Goal: Task Accomplishment & Management: Manage account settings

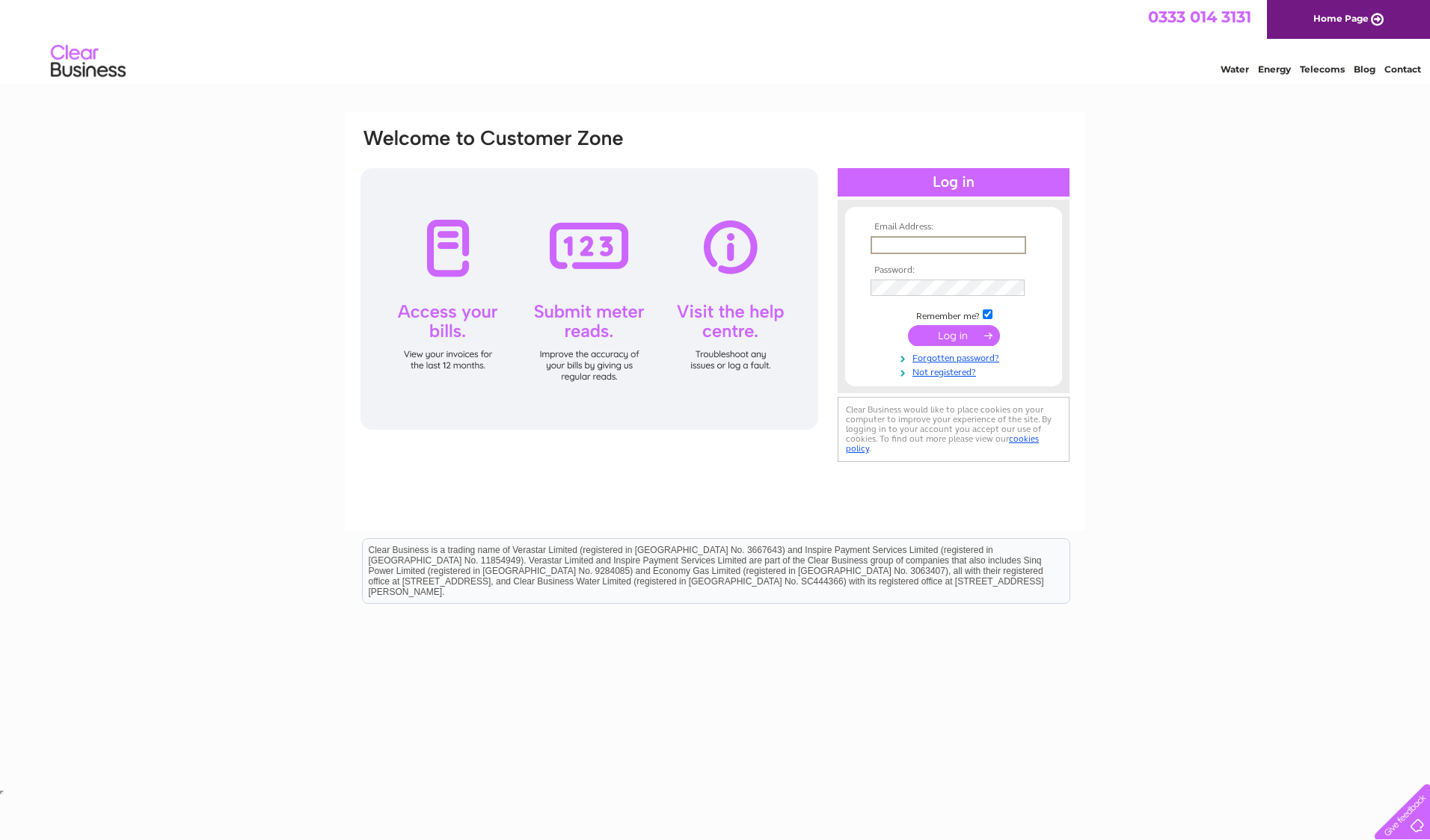
click at [904, 249] on input "text" at bounding box center [948, 245] width 156 height 18
type input "shona.buchanan@sse.com"
click at [908, 325] on input "submit" at bounding box center [953, 336] width 92 height 21
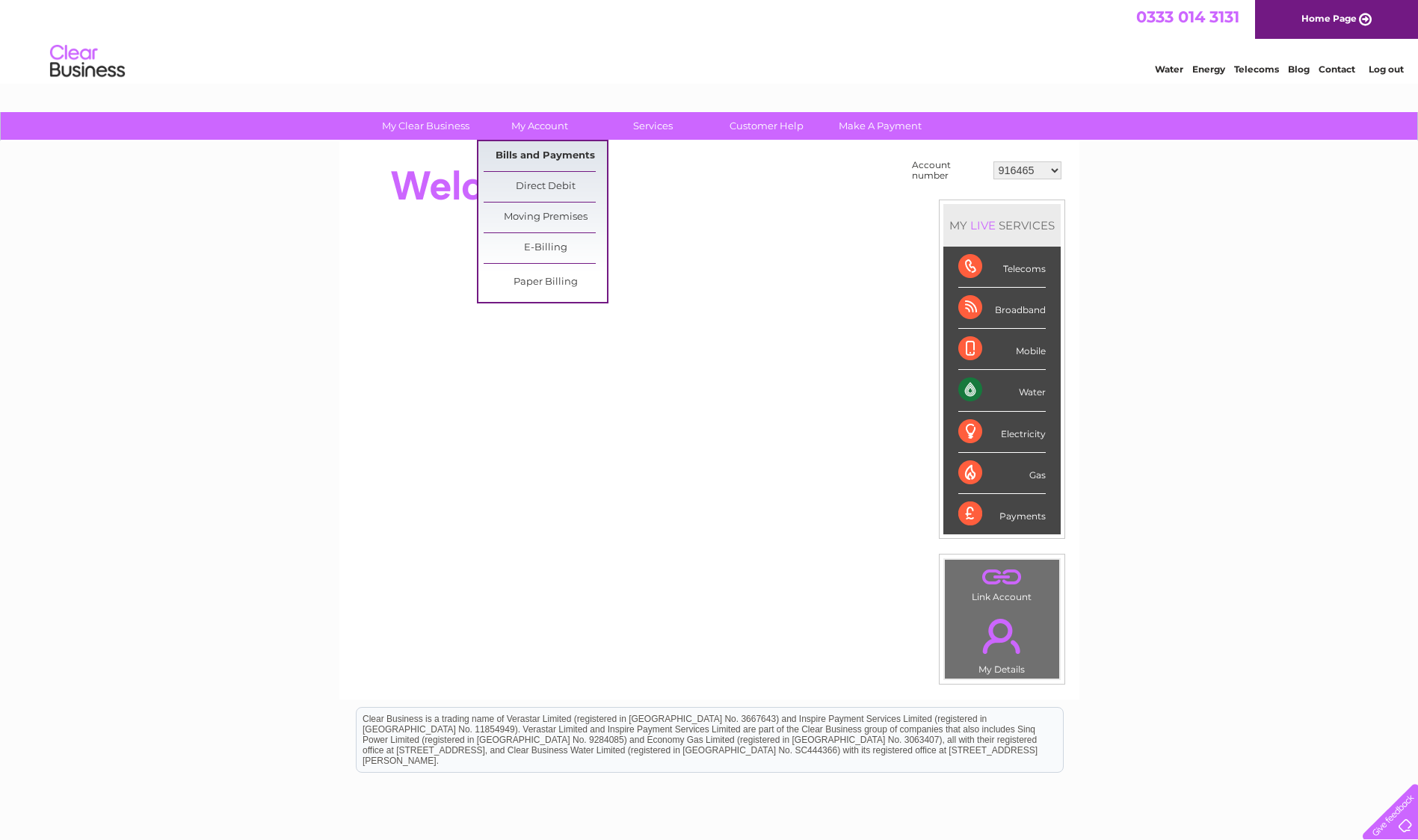
click at [532, 153] on link "Bills and Payments" at bounding box center [545, 156] width 124 height 30
click at [520, 155] on link "Bills and Payments" at bounding box center [545, 156] width 124 height 30
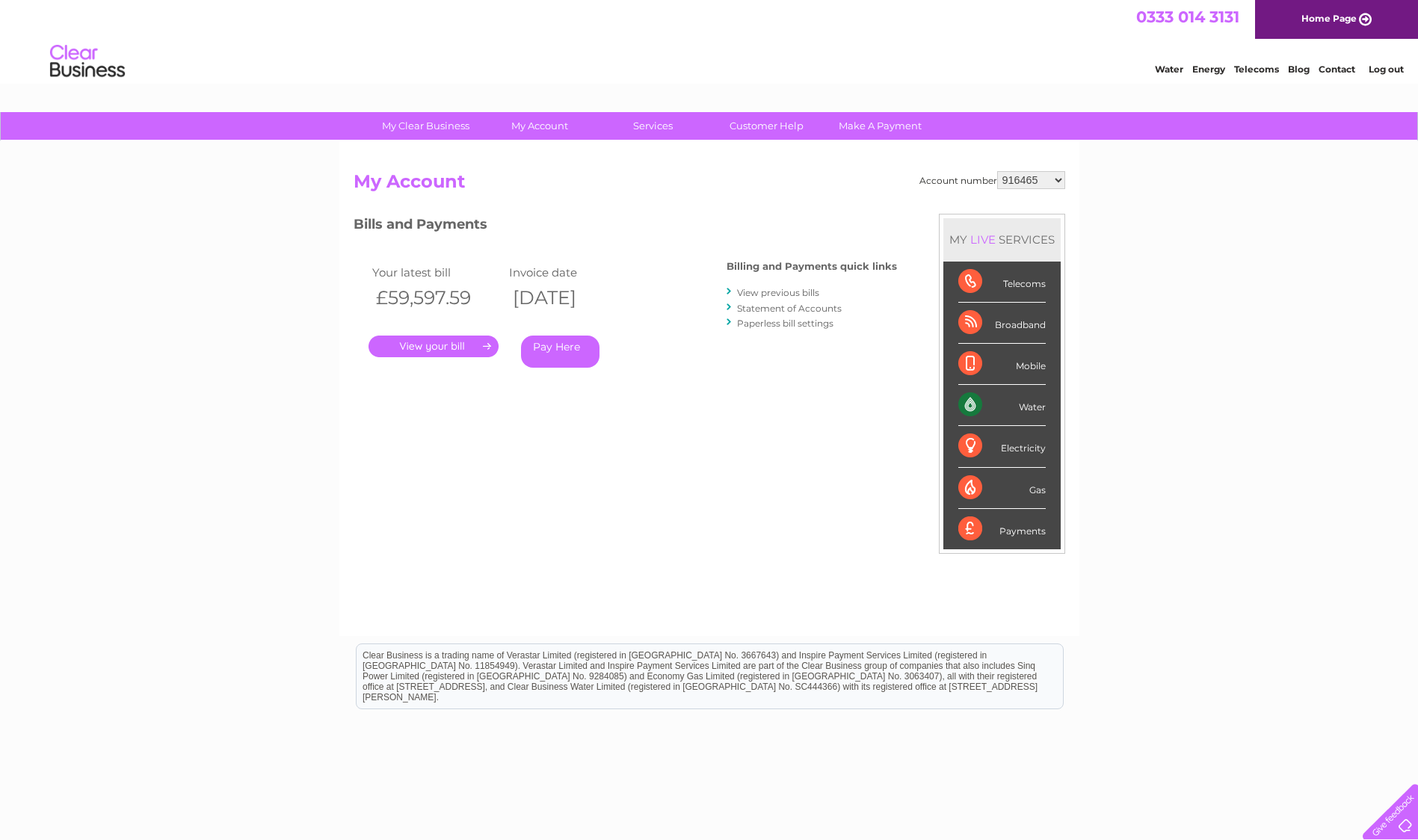
click at [1064, 178] on select "916465 918797 918798 918800 918809 923099 923100 923101 938608 995922 995925 99…" at bounding box center [1031, 180] width 68 height 18
select select "1129831"
click at [997, 172] on select "916465 918797 918798 918800 918809 923099 923100 923101 938608 995922 995925 99…" at bounding box center [1031, 180] width 68 height 18
click at [414, 346] on link "." at bounding box center [434, 347] width 130 height 21
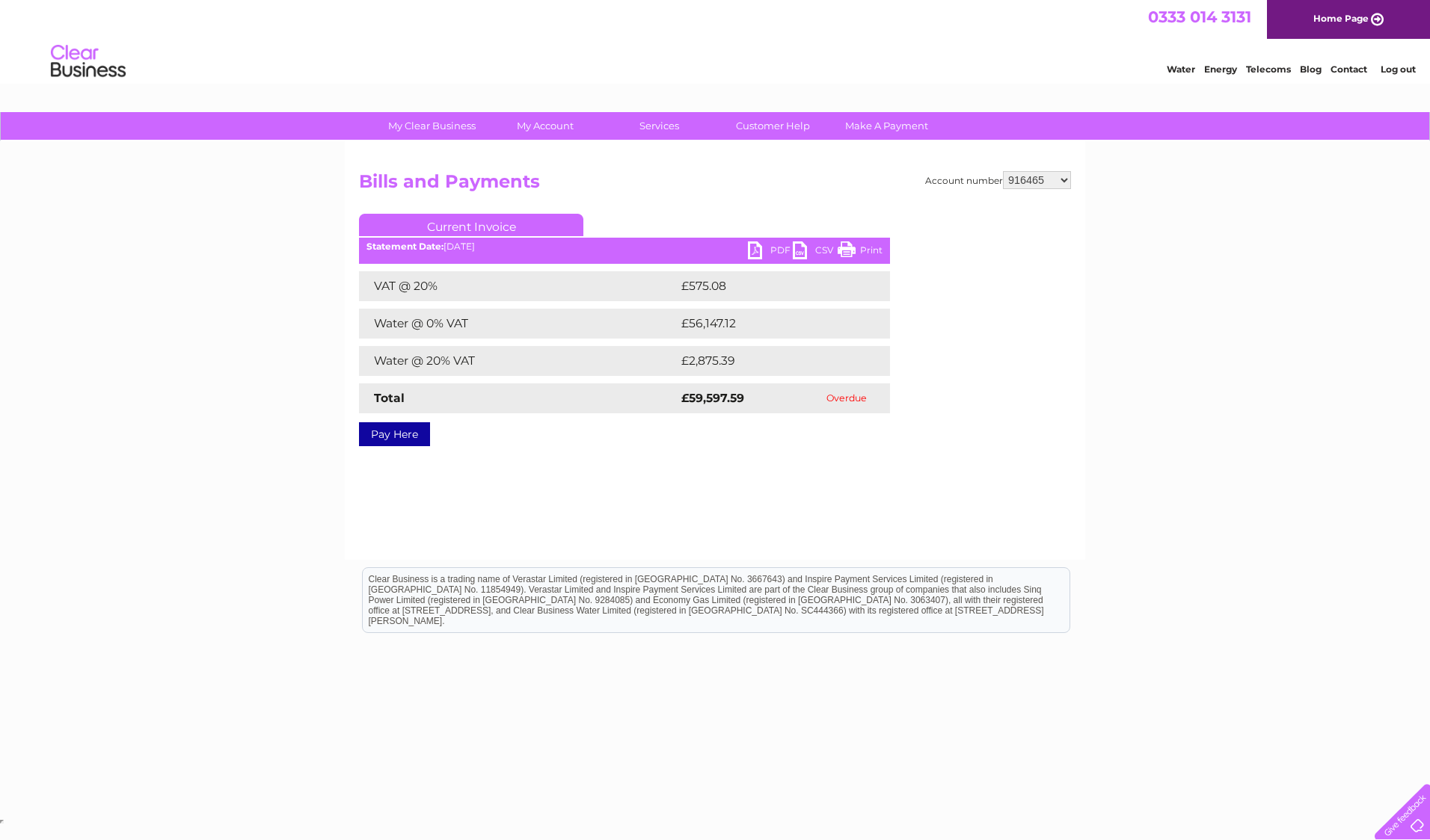
click at [773, 251] on link "PDF" at bounding box center [770, 252] width 44 height 21
click at [1062, 180] on select "916465 918797 918798 918800 918809 923099 923100 923101 938608 995922 995925 99…" at bounding box center [1037, 180] width 68 height 18
select select "1129831"
click at [1003, 172] on select "916465 918797 918798 918800 918809 923099 923100 923101 938608 995922 995925 99…" at bounding box center [1037, 180] width 68 height 18
click at [772, 246] on link "PDF" at bounding box center [770, 252] width 44 height 21
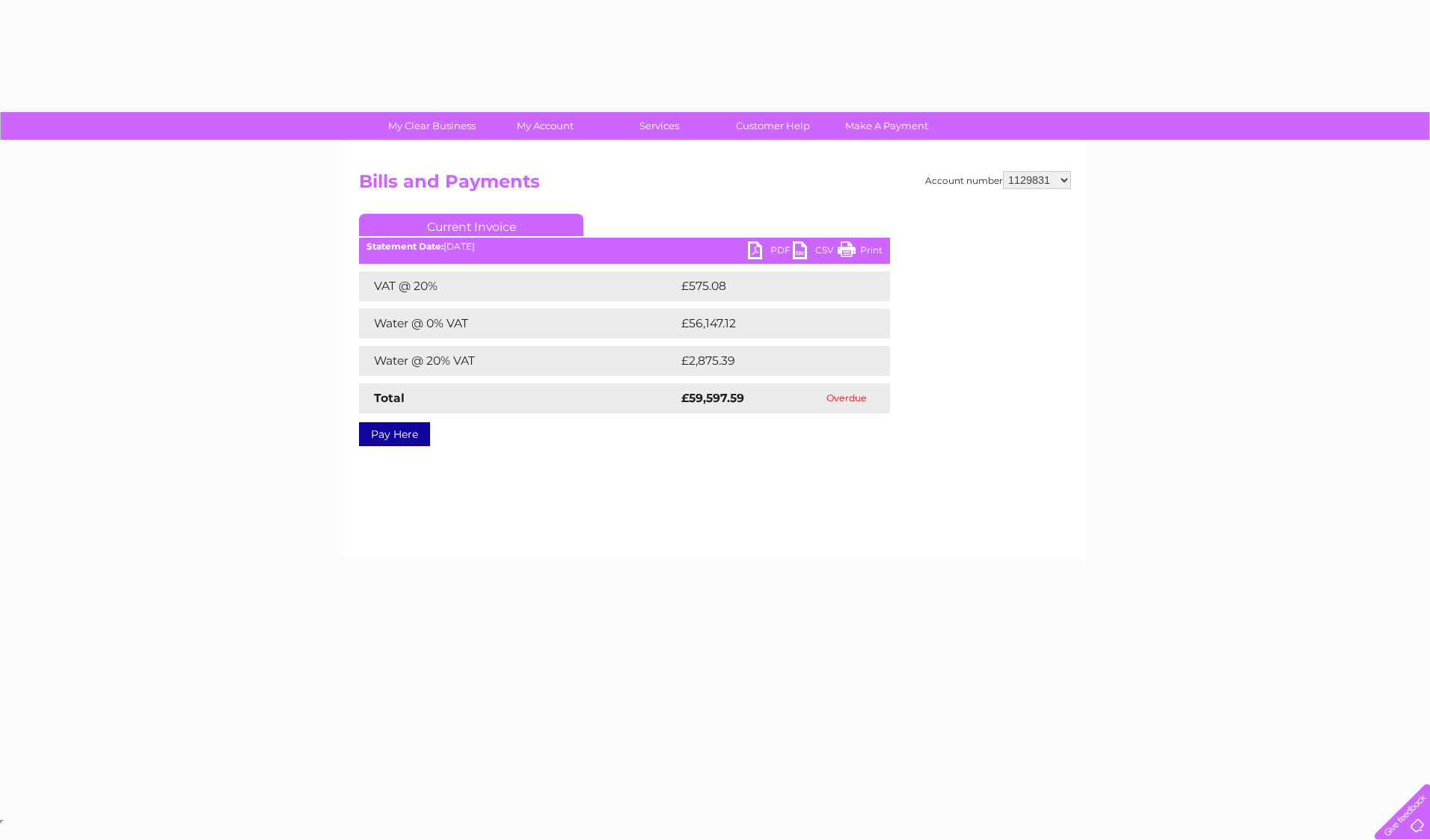
select select "1129831"
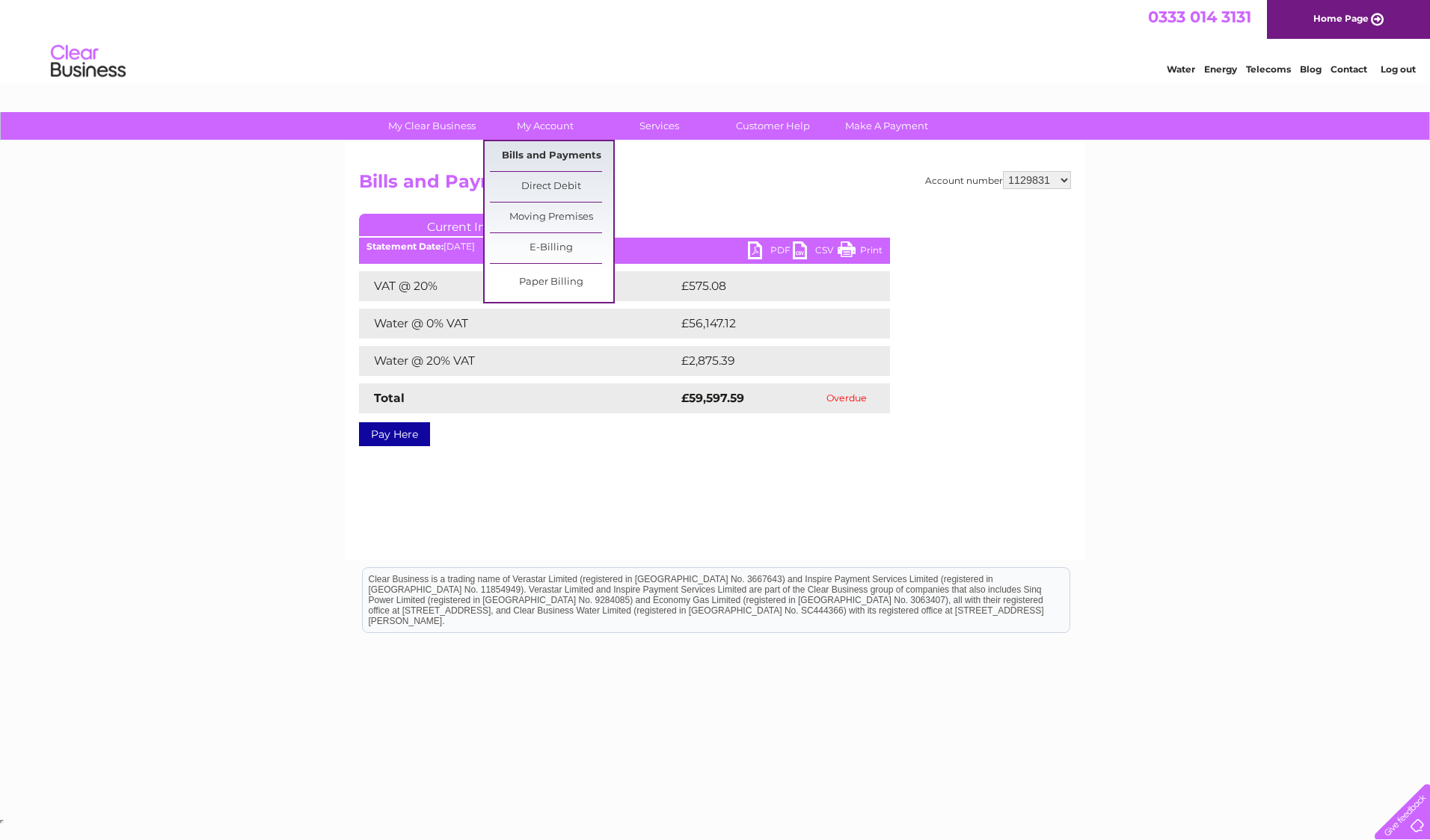
click at [542, 153] on link "Bills and Payments" at bounding box center [551, 156] width 124 height 30
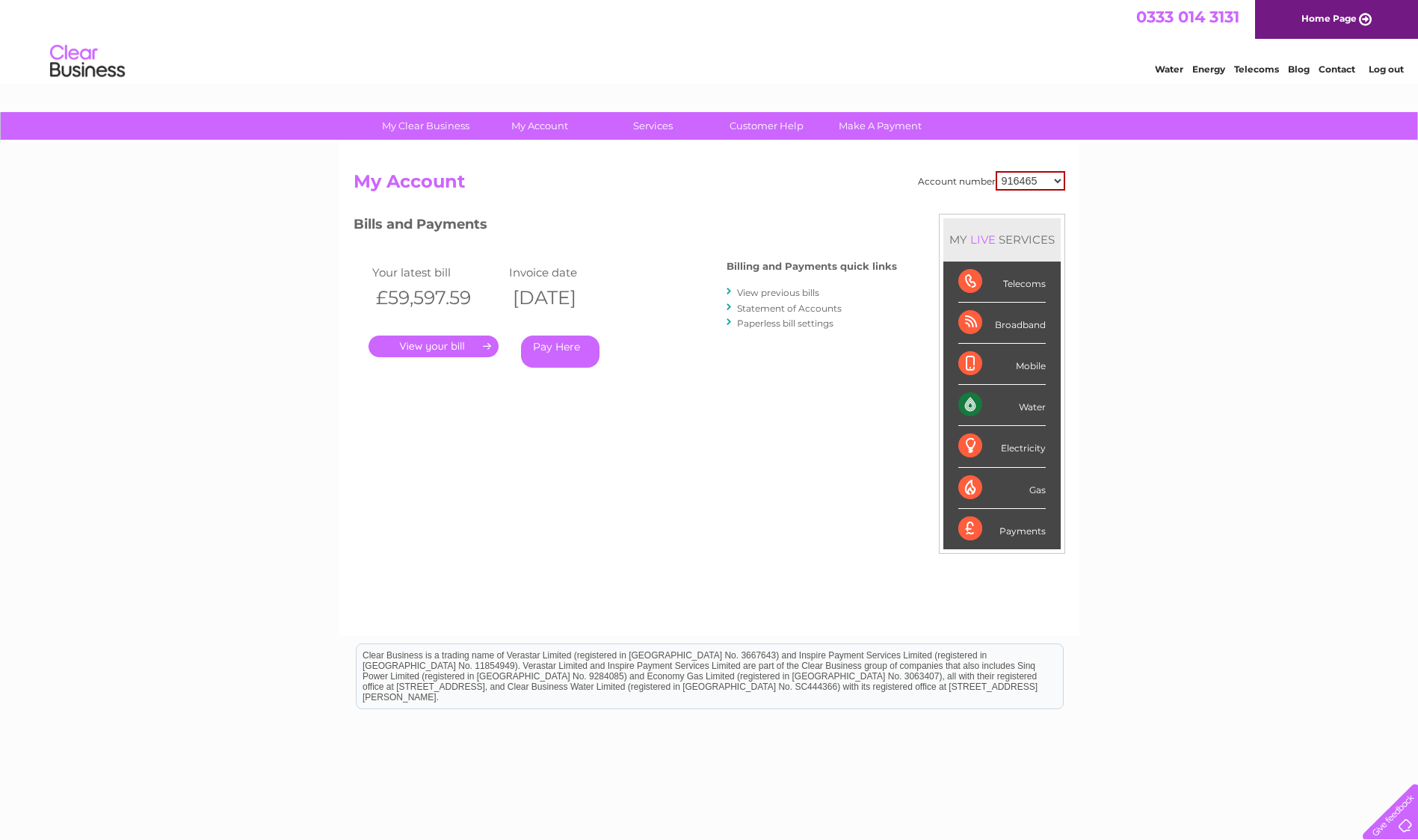
click at [768, 292] on link "View previous bills" at bounding box center [778, 292] width 82 height 12
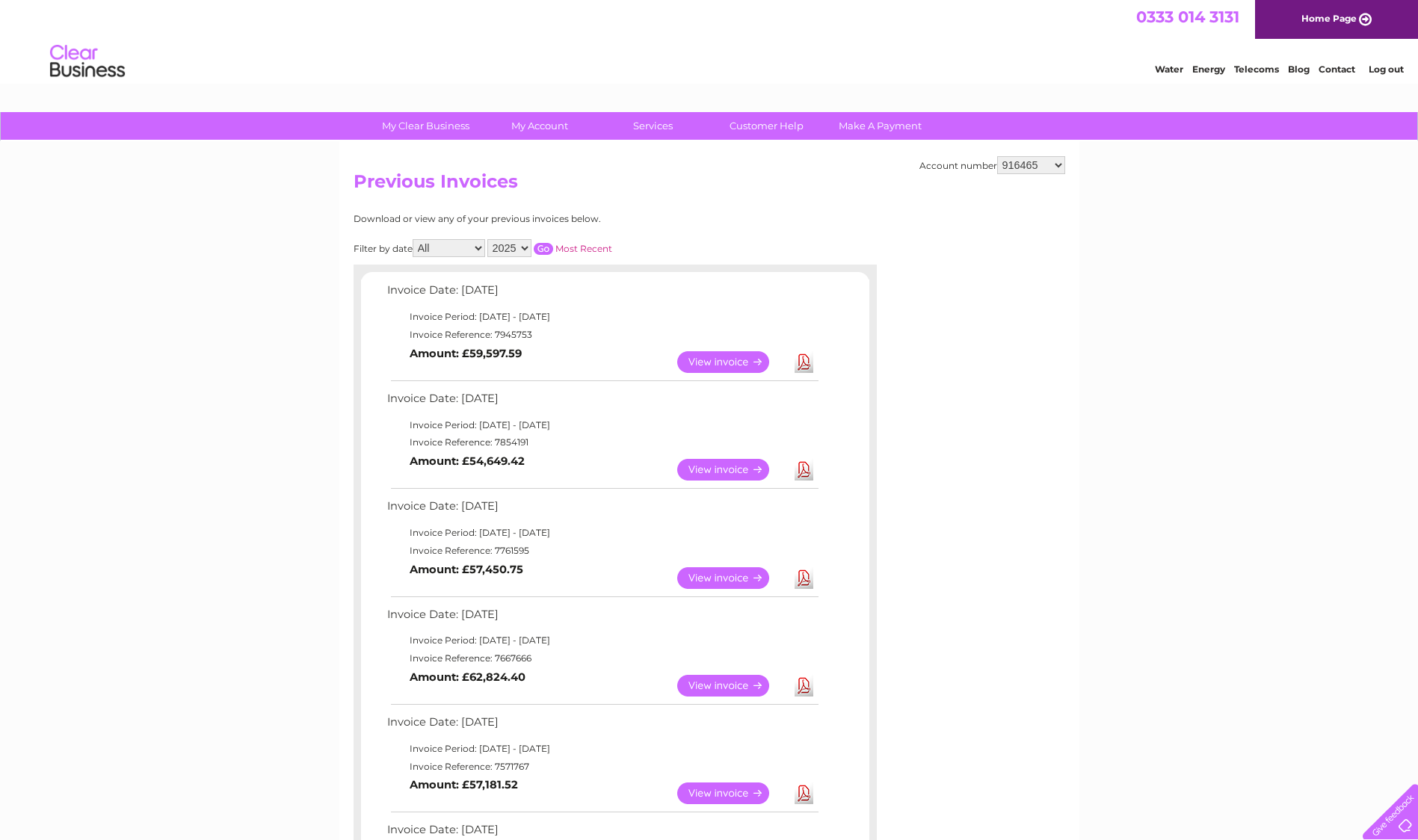
click at [1057, 166] on select "916465 918797 918798 918800 918809 923099 923100 923101 938608 995922 995925 99…" at bounding box center [1031, 165] width 68 height 18
select select "1129831"
click at [997, 156] on select "916465 918797 918798 918800 918809 923099 923100 923101 938608 995922 995925 99…" at bounding box center [1031, 165] width 68 height 18
click at [527, 246] on select "2025 2024 2023 2022" at bounding box center [509, 248] width 44 height 18
select select "2022"
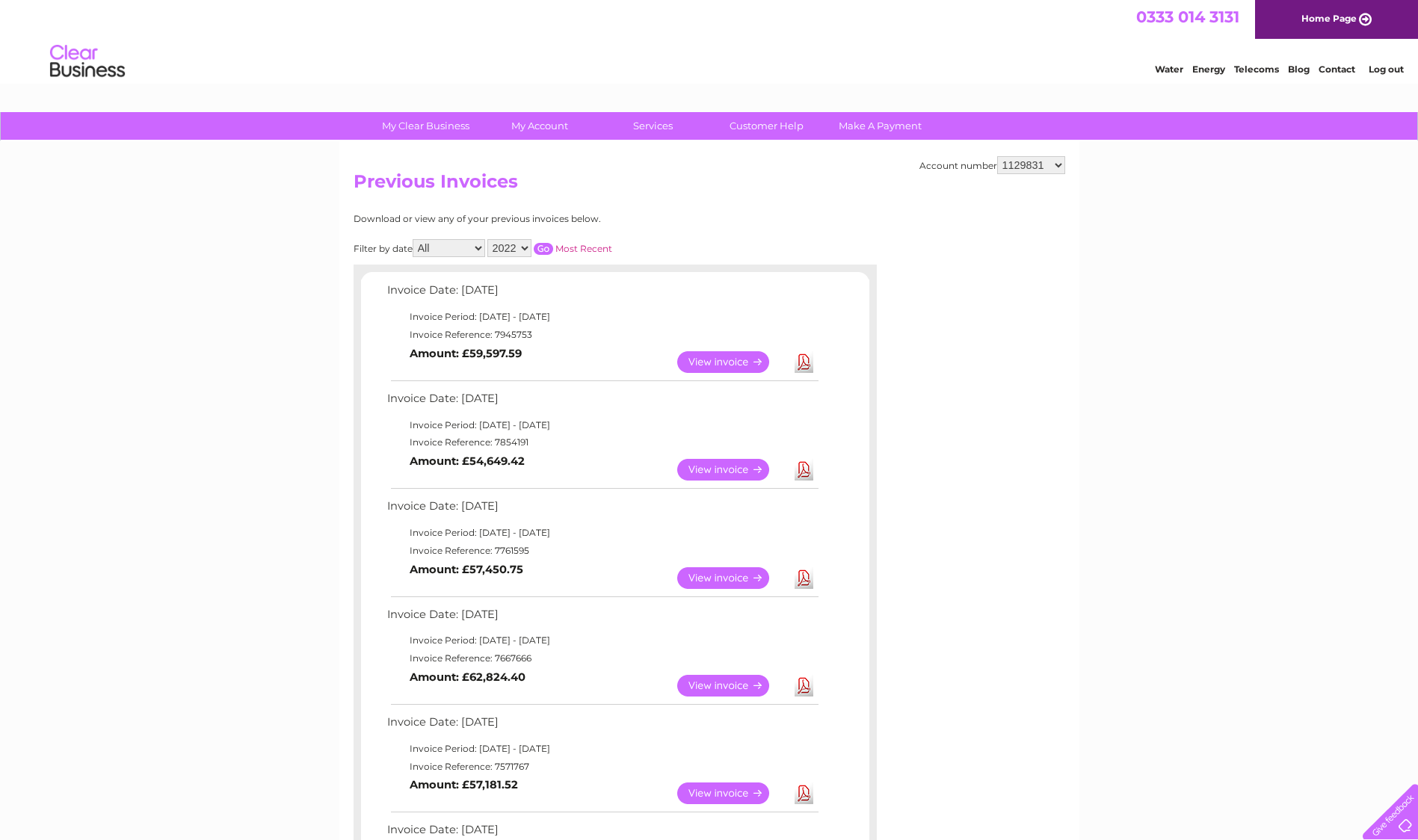
click at [489, 239] on select "2025 2024 2023 2022" at bounding box center [509, 248] width 44 height 18
click at [520, 244] on select "2025 2024 2023 2022" at bounding box center [509, 248] width 44 height 18
click at [489, 239] on select "2025 2024 2023 2022" at bounding box center [509, 248] width 44 height 18
click at [545, 251] on input "button" at bounding box center [543, 248] width 20 height 12
click at [801, 358] on link "Download" at bounding box center [804, 362] width 19 height 21
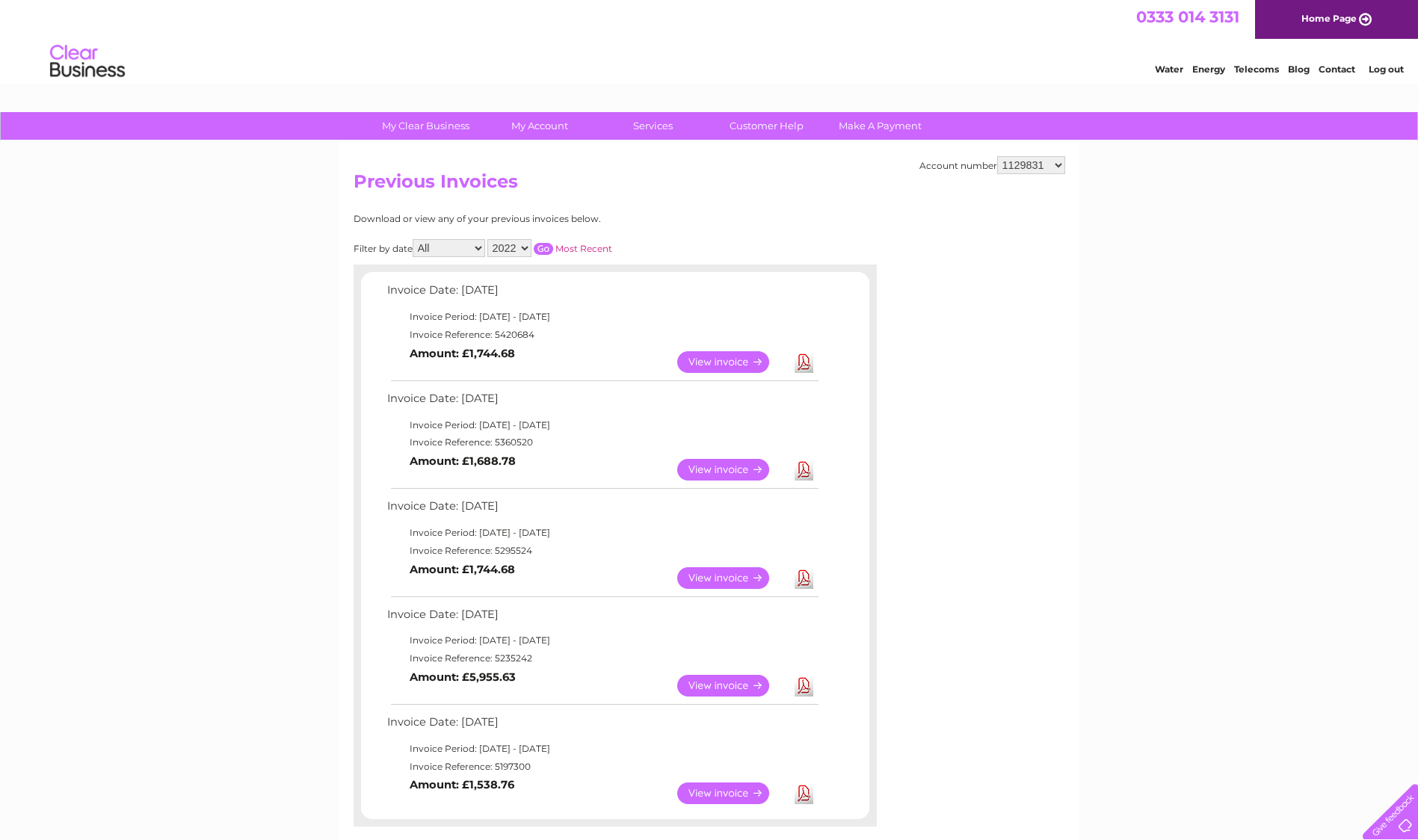
click at [526, 247] on select "2025 2024 2023 2022" at bounding box center [509, 248] width 44 height 18
click at [489, 239] on select "2025 2024 2023 2022" at bounding box center [509, 248] width 44 height 18
click at [548, 247] on input "button" at bounding box center [543, 248] width 20 height 12
click at [804, 359] on link "Download" at bounding box center [804, 362] width 19 height 21
click at [528, 246] on select "2025 2024 2023 2022" at bounding box center [509, 248] width 44 height 18
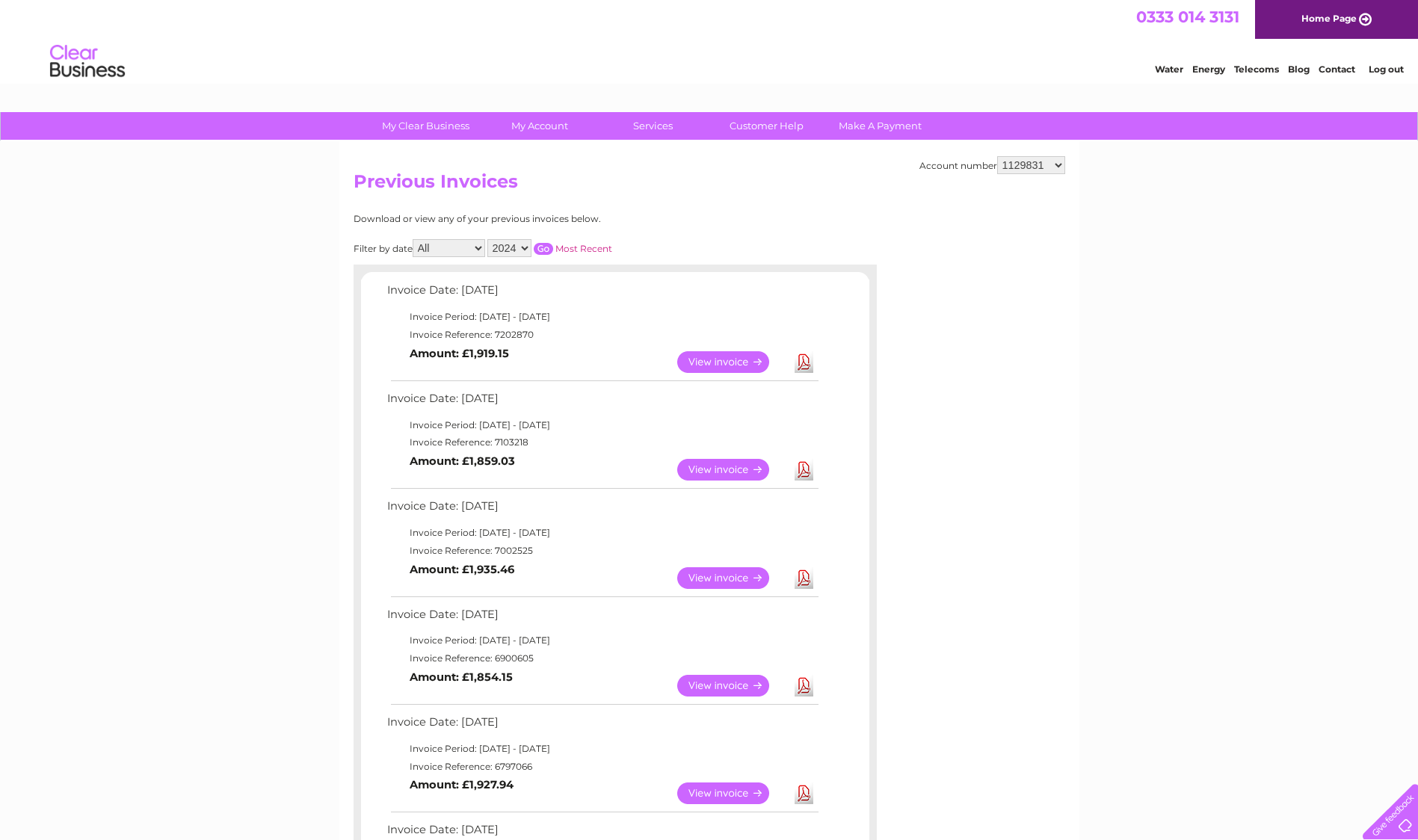
select select "2023"
click at [489, 239] on select "2025 2024 2023 2022" at bounding box center [509, 248] width 44 height 18
click at [546, 246] on input "button" at bounding box center [543, 248] width 20 height 12
click at [717, 468] on link "View" at bounding box center [733, 469] width 110 height 21
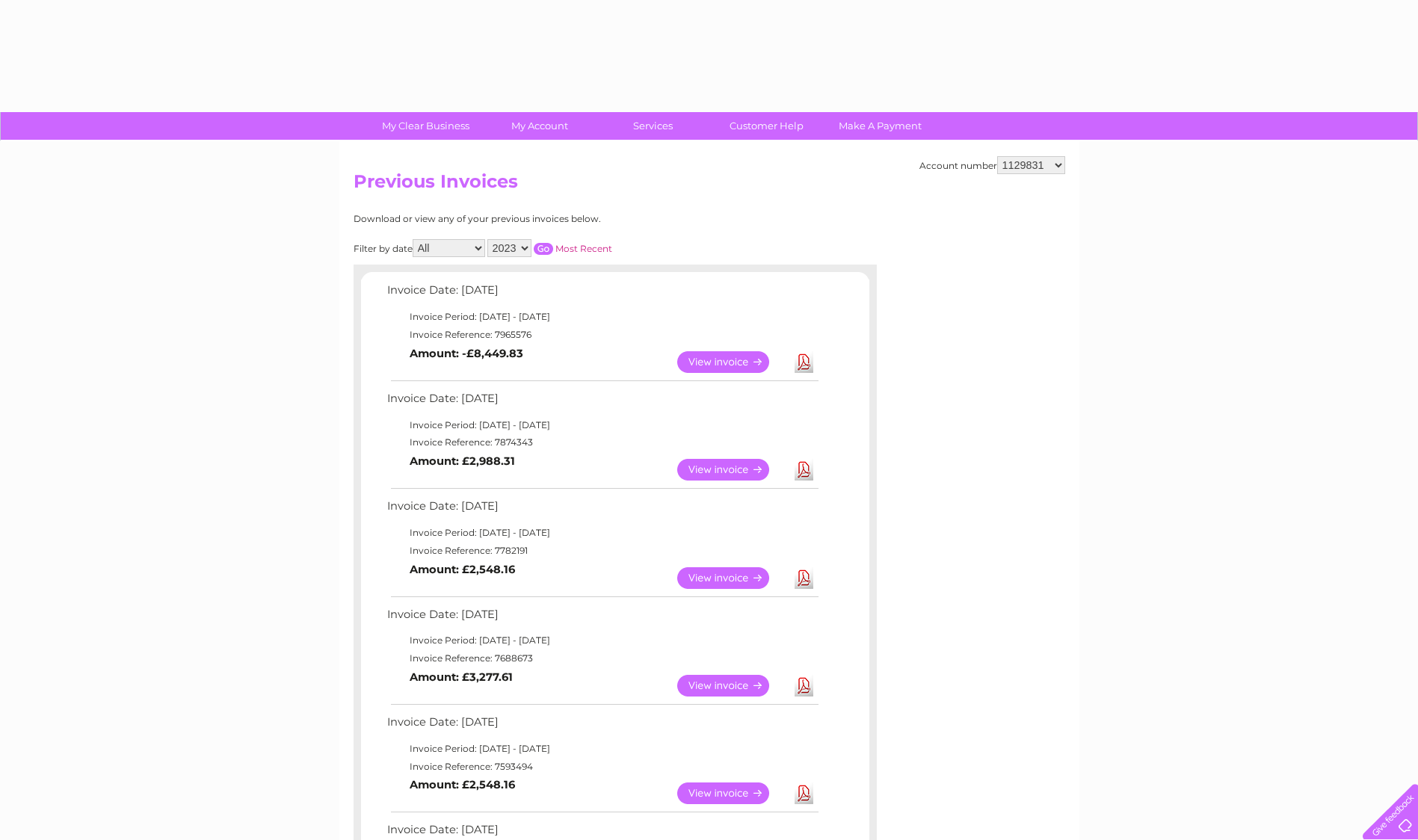
select select "2023"
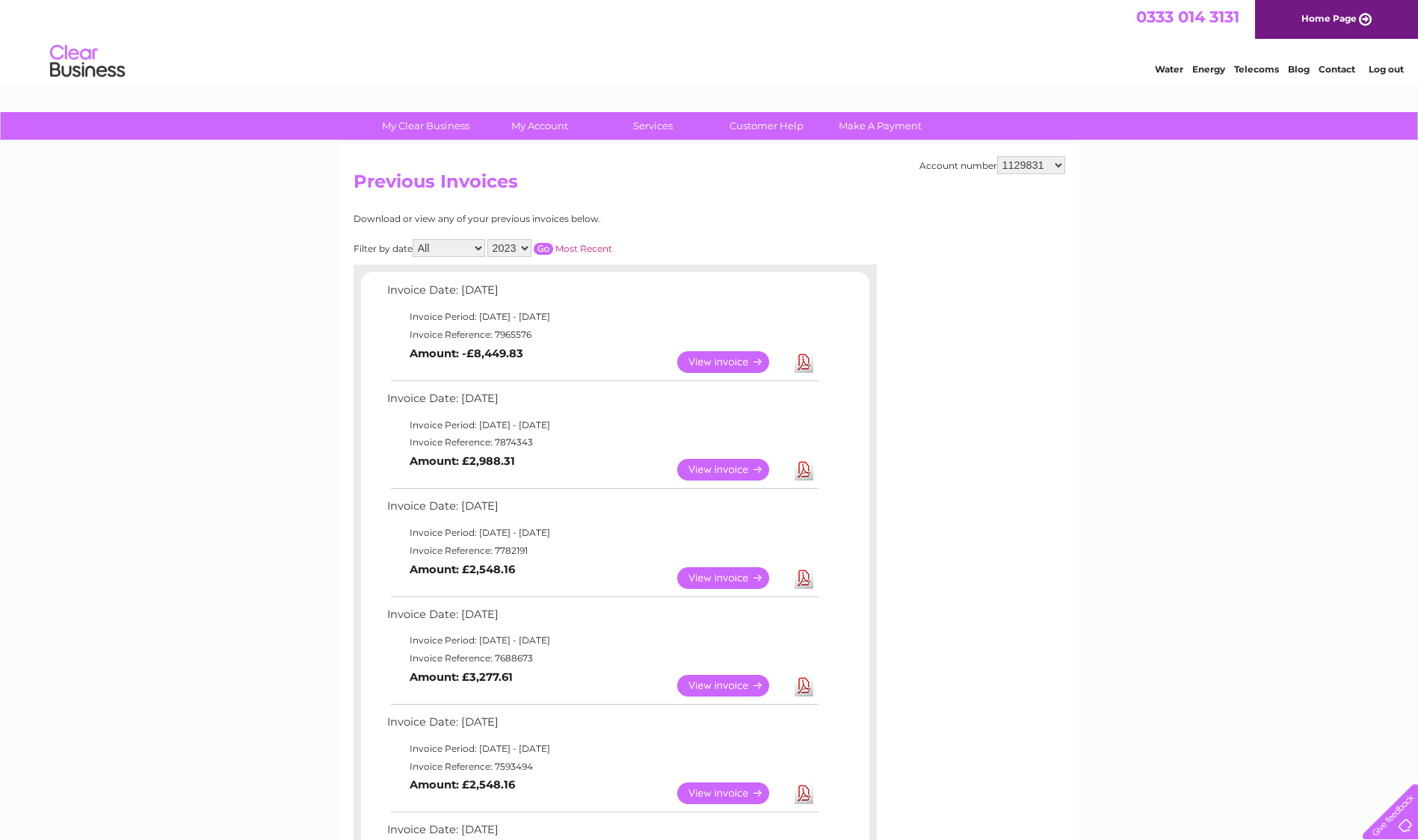
click at [801, 471] on link "Download" at bounding box center [804, 469] width 19 height 21
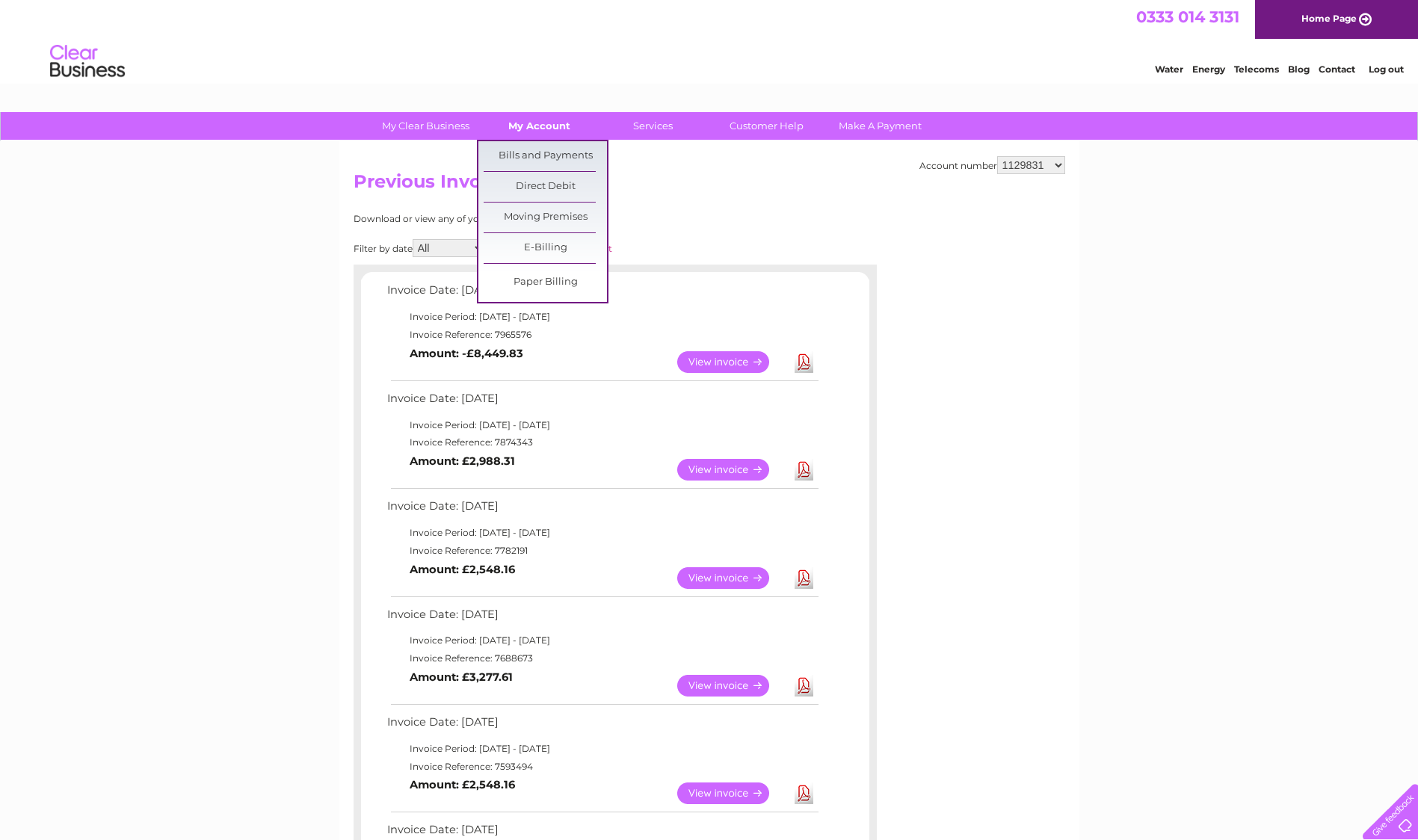
click at [528, 128] on link "My Account" at bounding box center [539, 125] width 124 height 28
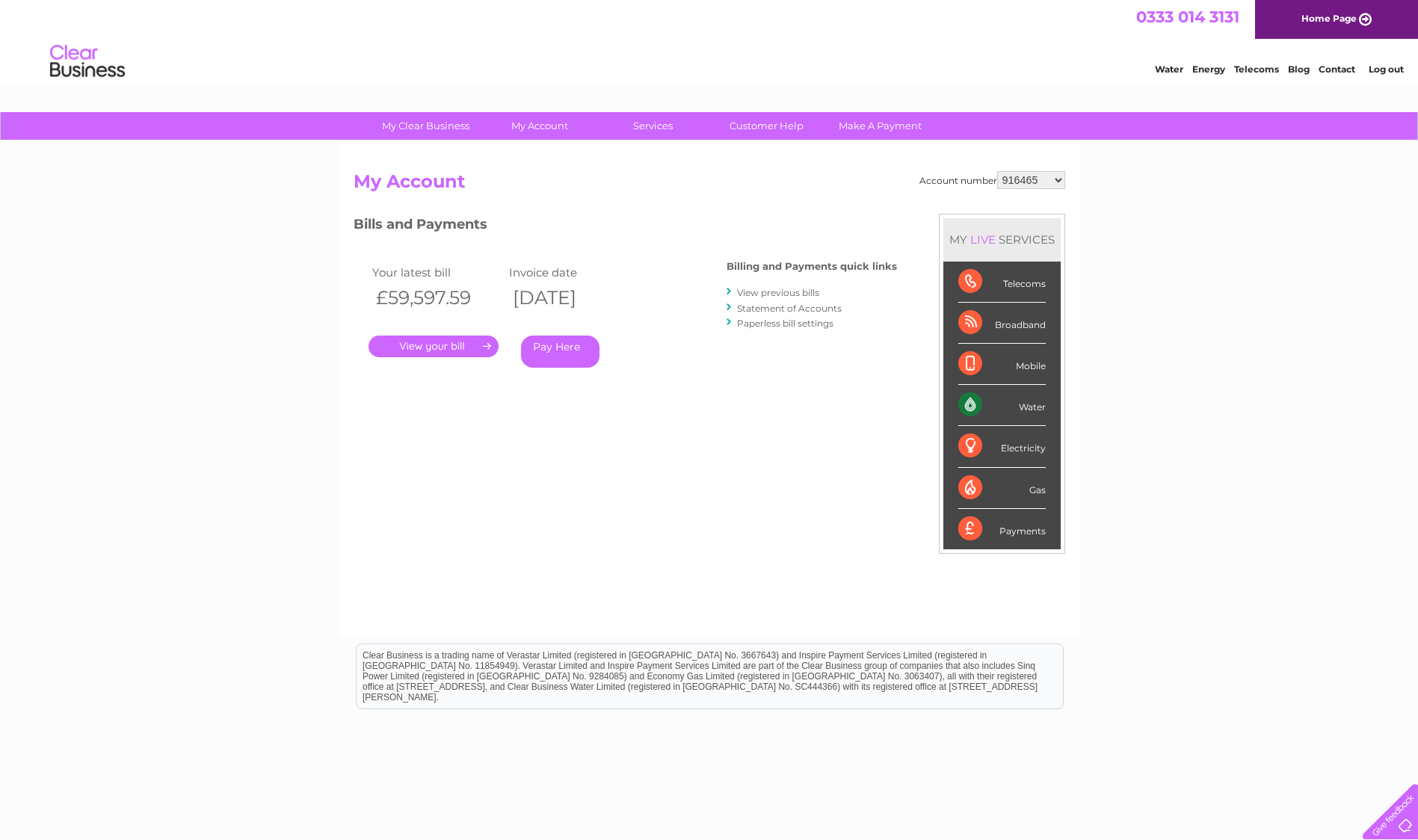
click at [1061, 180] on select "916465 918797 918798 918800 918809 923099 923100 923101 938608 995922 995925 99…" at bounding box center [1031, 180] width 68 height 18
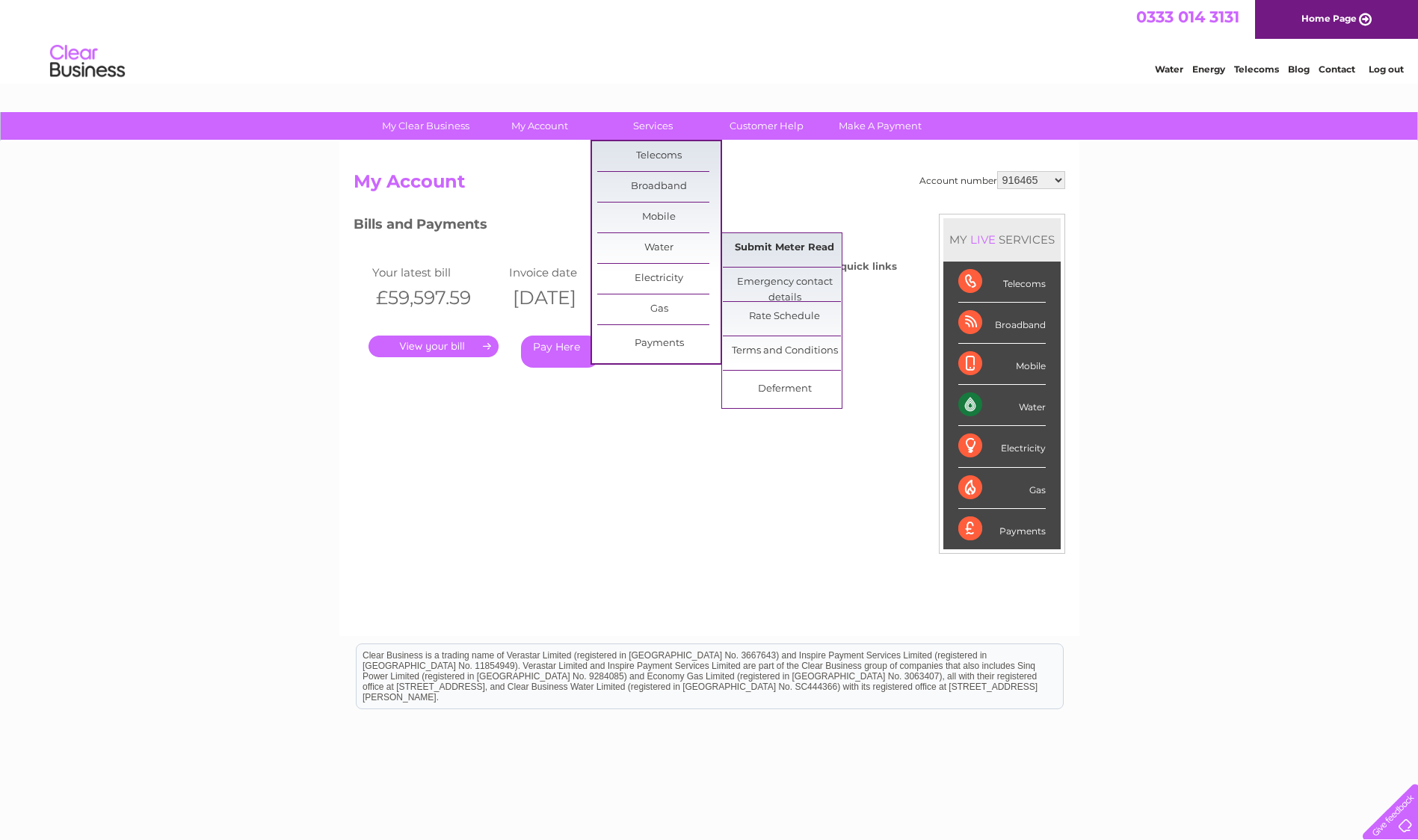
click at [760, 240] on link "Submit Meter Read" at bounding box center [784, 248] width 124 height 30
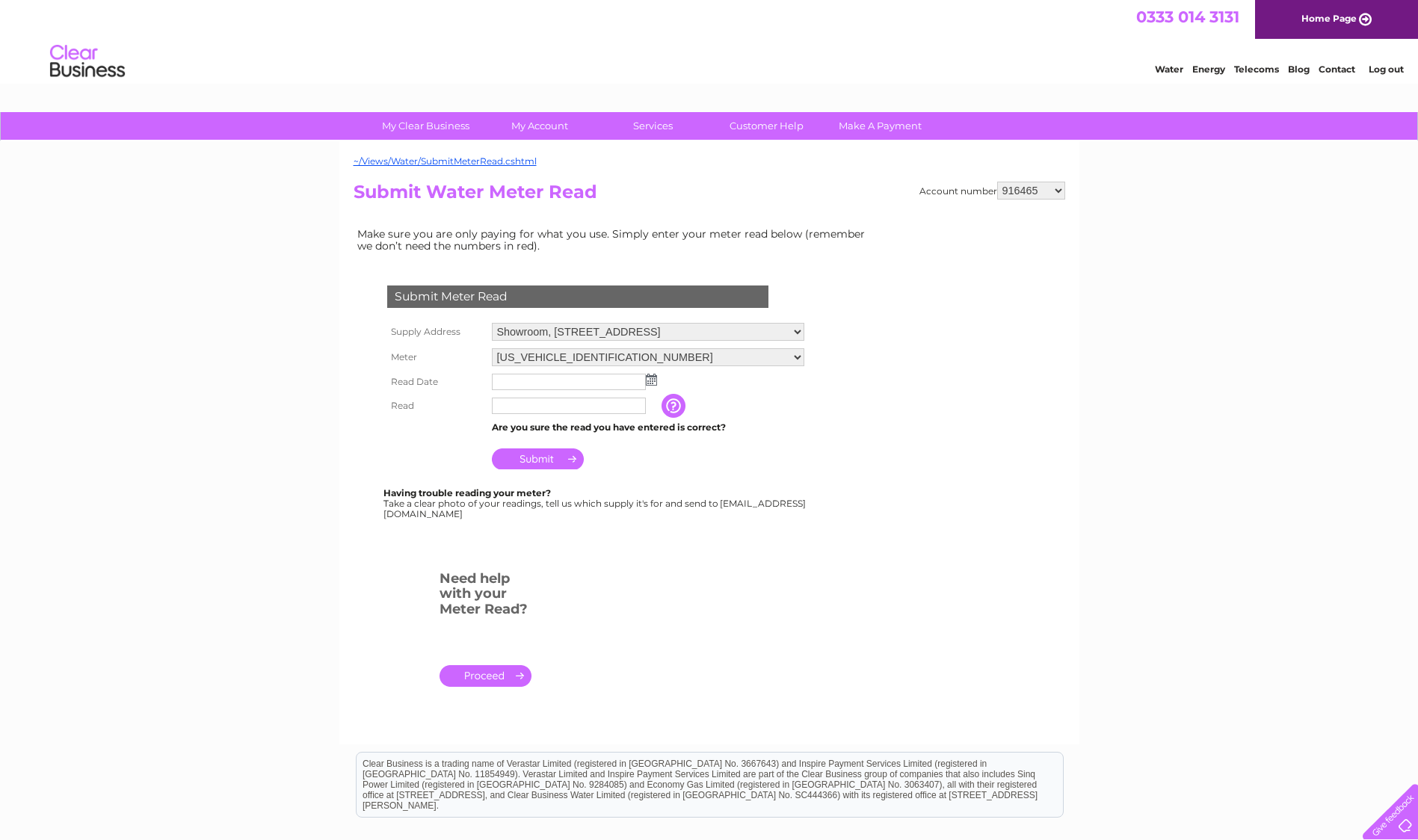
click at [1057, 191] on select "916465 918797 918798 918800 918809 923099 923100 923101 938608 995922 995925 99…" at bounding box center [1031, 190] width 68 height 18
select select "1129831"
click at [997, 181] on select "916465 918797 918798 918800 918809 923099 923100 923101 938608 995922 995925 99…" at bounding box center [1031, 190] width 68 height 18
click at [797, 361] on select "Elster19H762679 Elster19M208294" at bounding box center [647, 358] width 312 height 20
click at [798, 361] on select "Elster19H762679 Elster19M208294" at bounding box center [647, 358] width 312 height 20
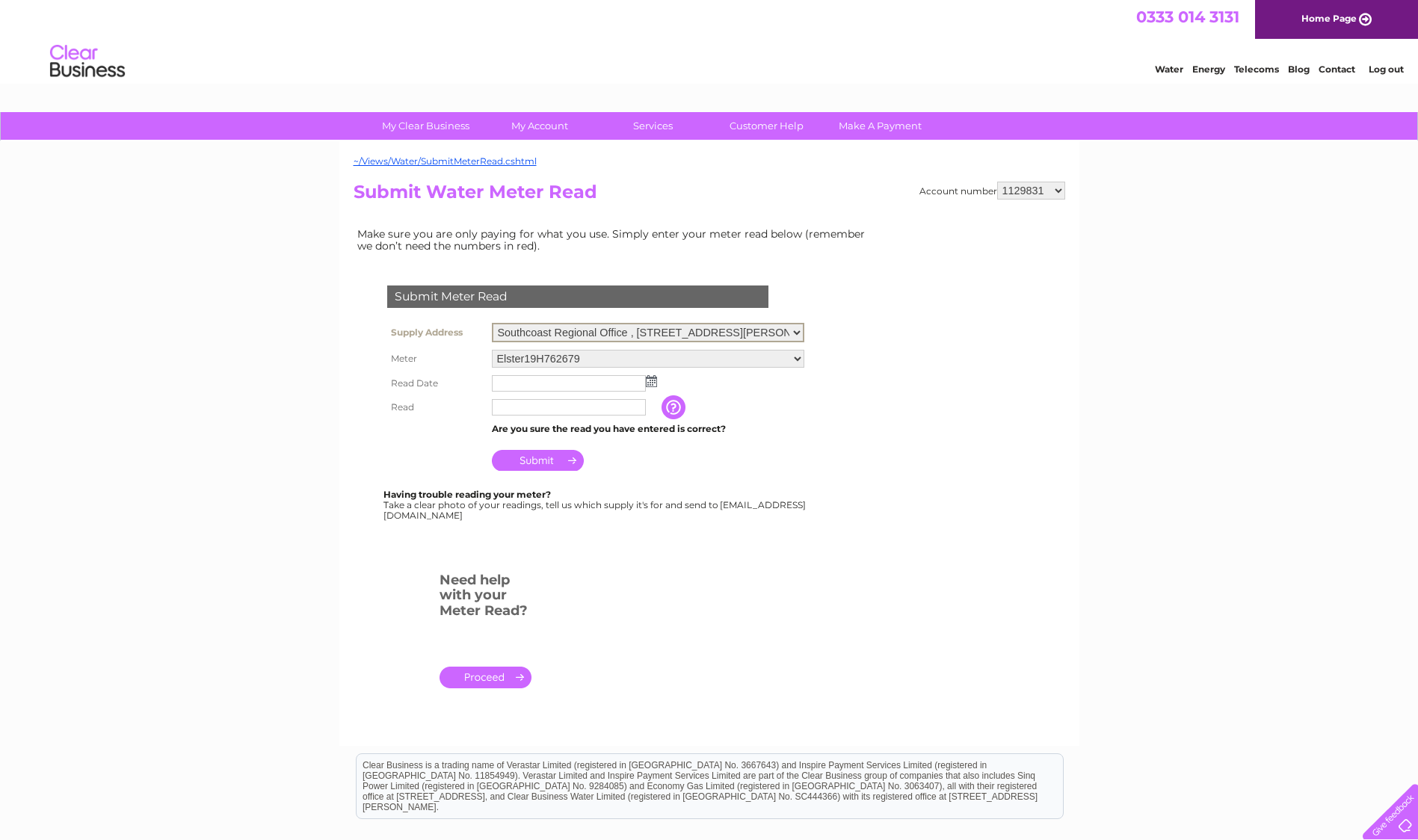
click at [797, 335] on select "Southcoast Regional Office , [STREET_ADDRESS][GEOGRAPHIC_DATA][PERSON_NAME][PER…" at bounding box center [647, 332] width 312 height 20
click at [797, 335] on select "Southcoast Regional Office , 4 Penner Road, Havant, Hampshire, PO9 1QH Penner R…" at bounding box center [647, 332] width 312 height 20
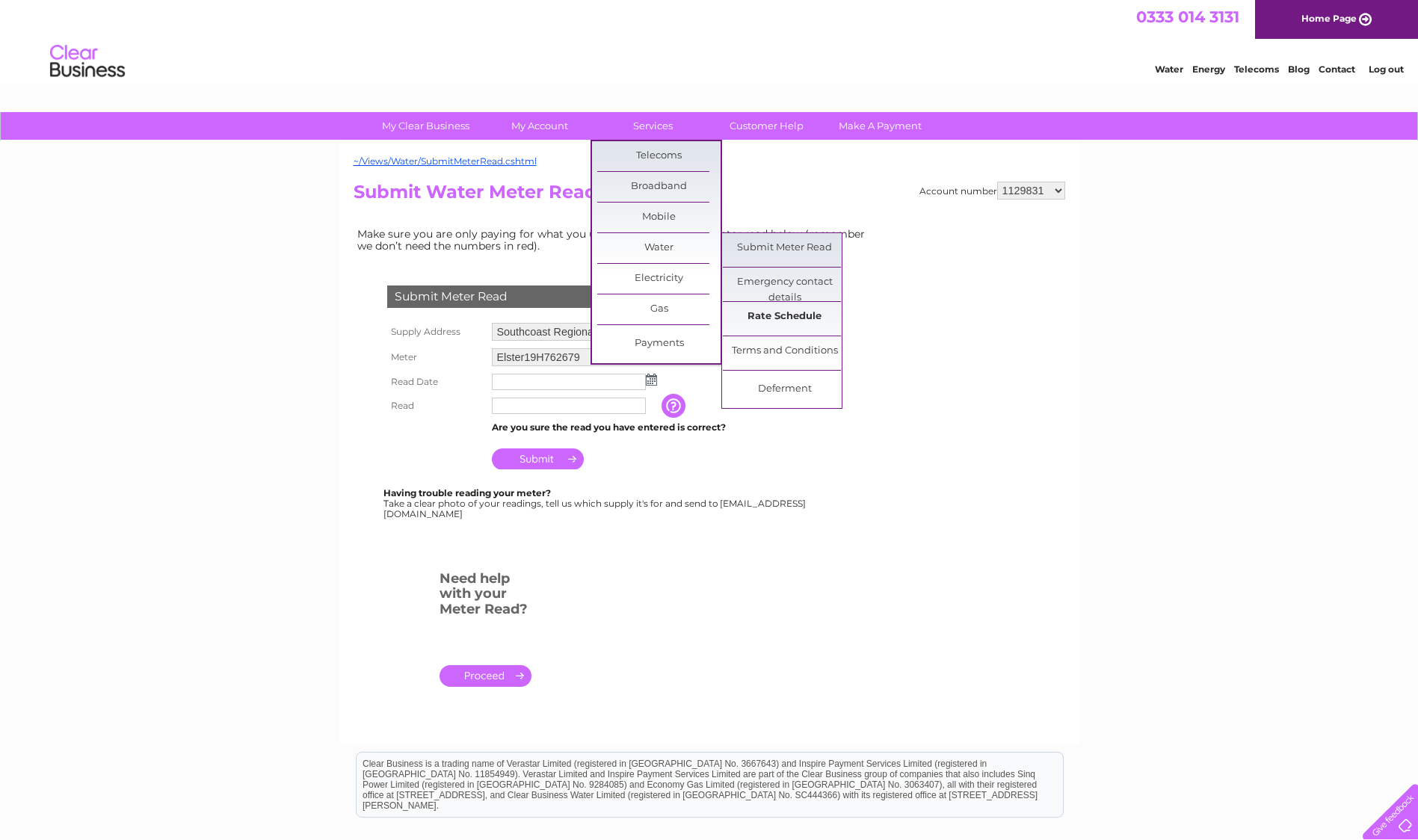
click at [756, 316] on link "Rate Schedule" at bounding box center [784, 317] width 124 height 30
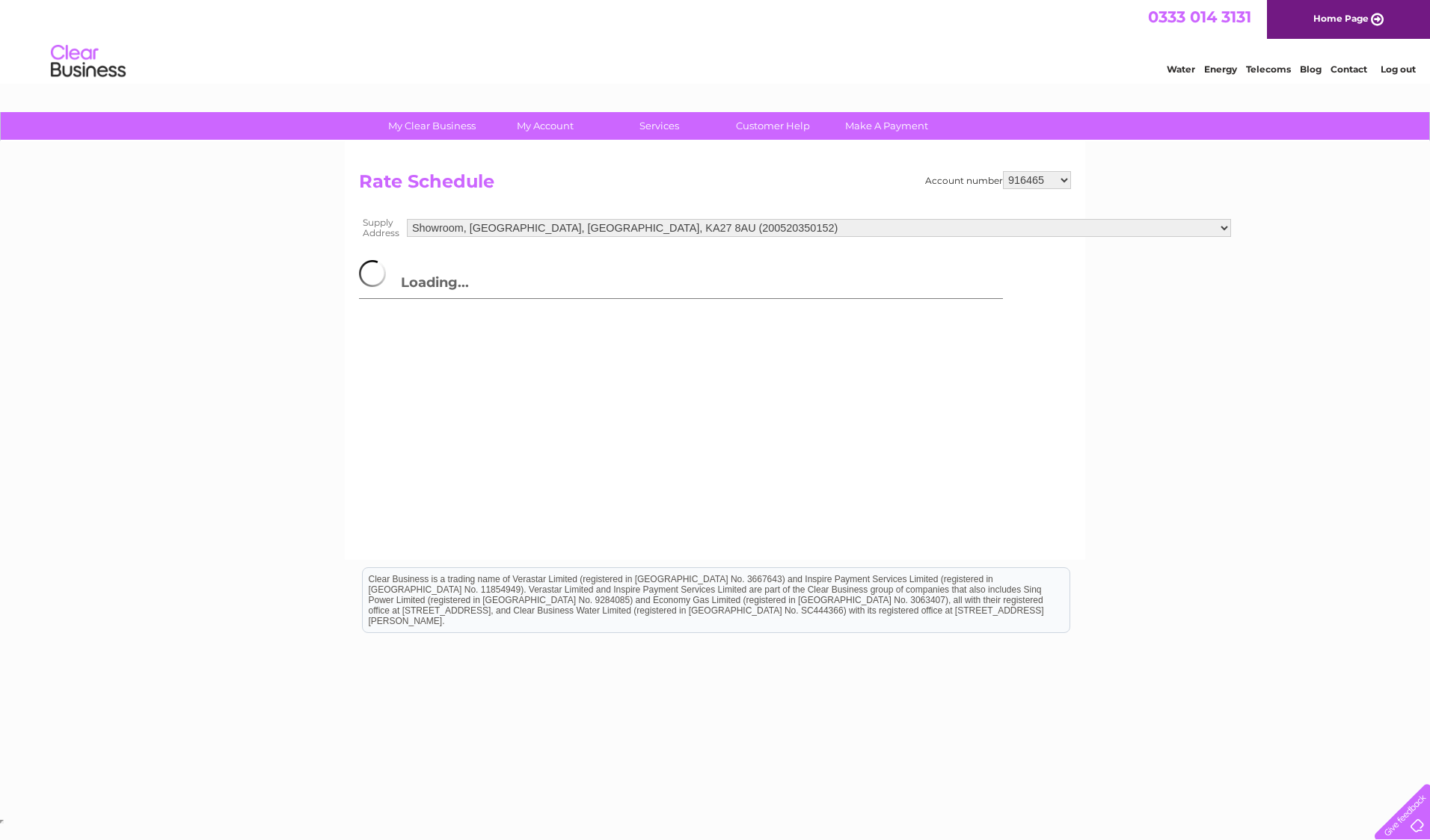
click at [1065, 184] on select "916465 918797 918798 918800 918809 923099 923100 923101 938608 995922 995925 99…" at bounding box center [1037, 180] width 68 height 18
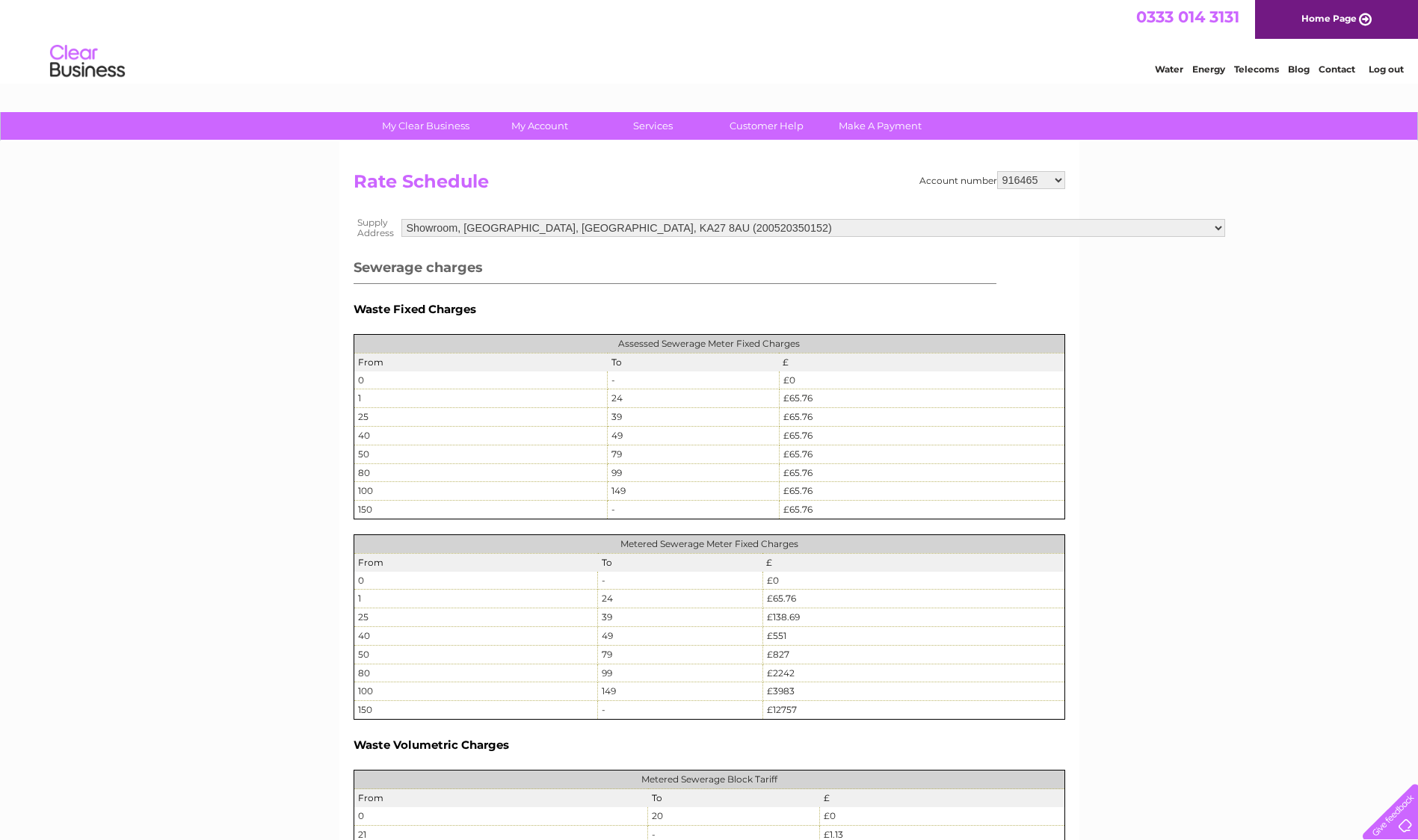
select select "1129831"
click at [997, 172] on select "916465 918797 918798 918800 918809 923099 923100 923101 938608 995922 995925 99…" at bounding box center [1031, 180] width 68 height 18
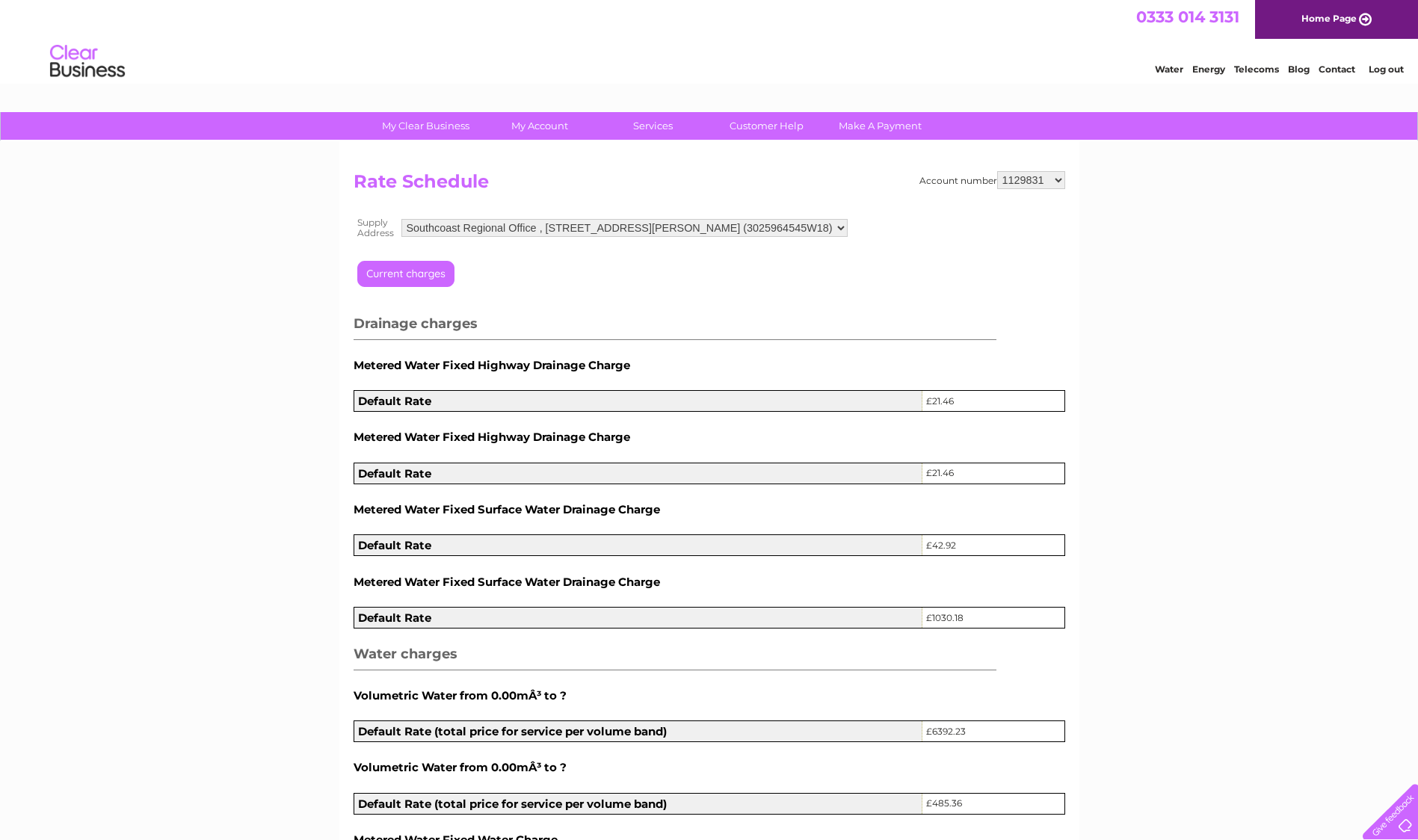
click at [1383, 70] on link "Log out" at bounding box center [1387, 68] width 36 height 12
